Goal: Information Seeking & Learning: Learn about a topic

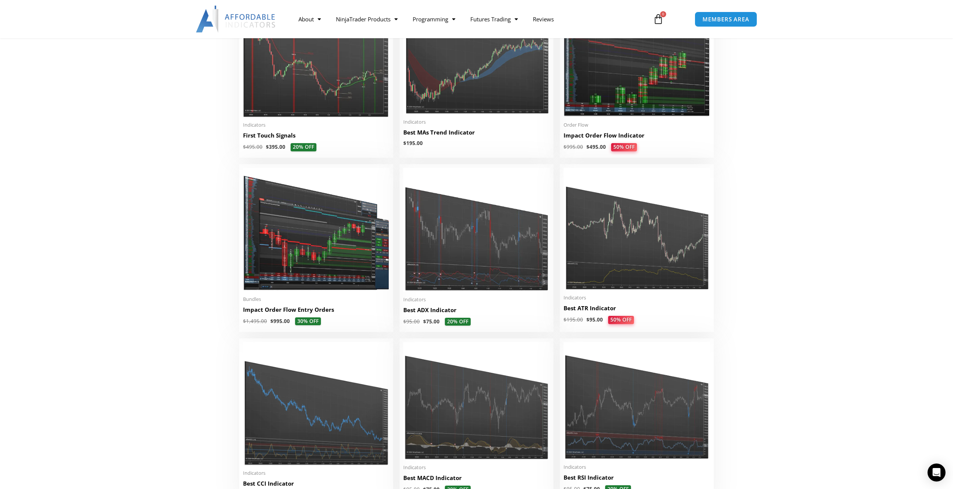
scroll to position [1236, 0]
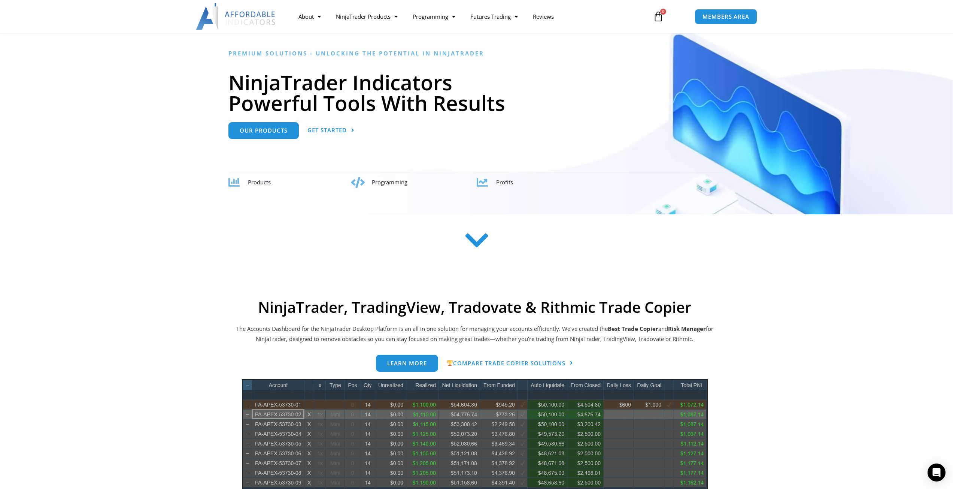
drag, startPoint x: 0, startPoint y: 0, endPoint x: 468, endPoint y: 186, distance: 503.3
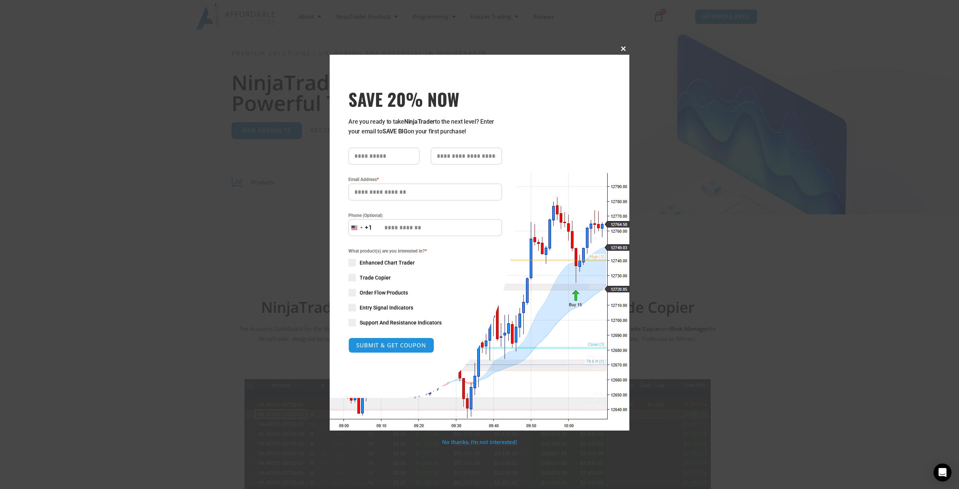
click at [620, 50] on span "SAVE 20% NOW popup" at bounding box center [623, 48] width 12 height 4
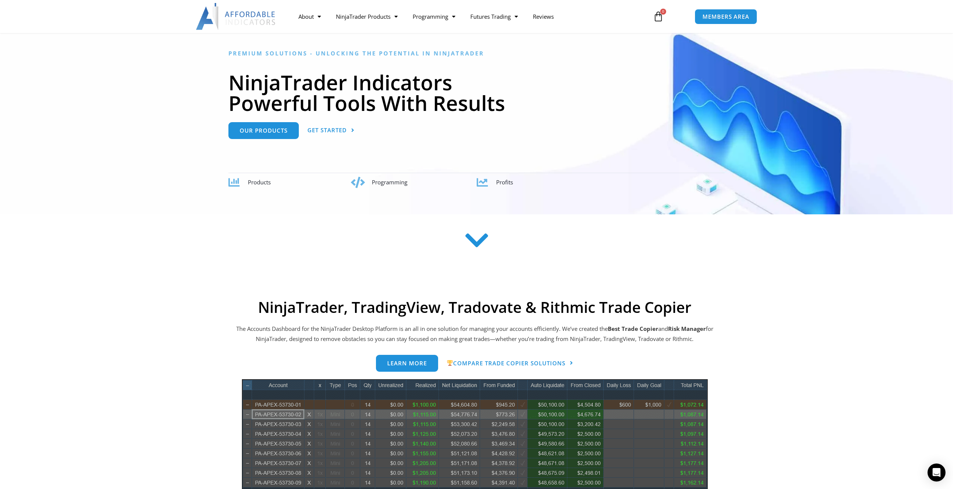
click at [0, 55] on div at bounding box center [476, 110] width 953 height 207
